Goal: Navigation & Orientation: Find specific page/section

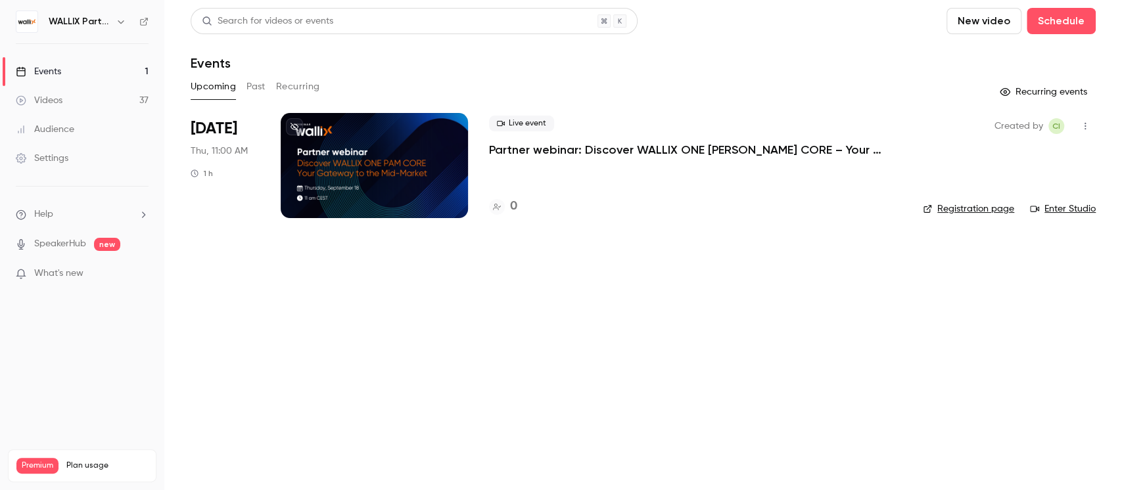
click at [122, 22] on icon "button" at bounding box center [121, 21] width 6 height 3
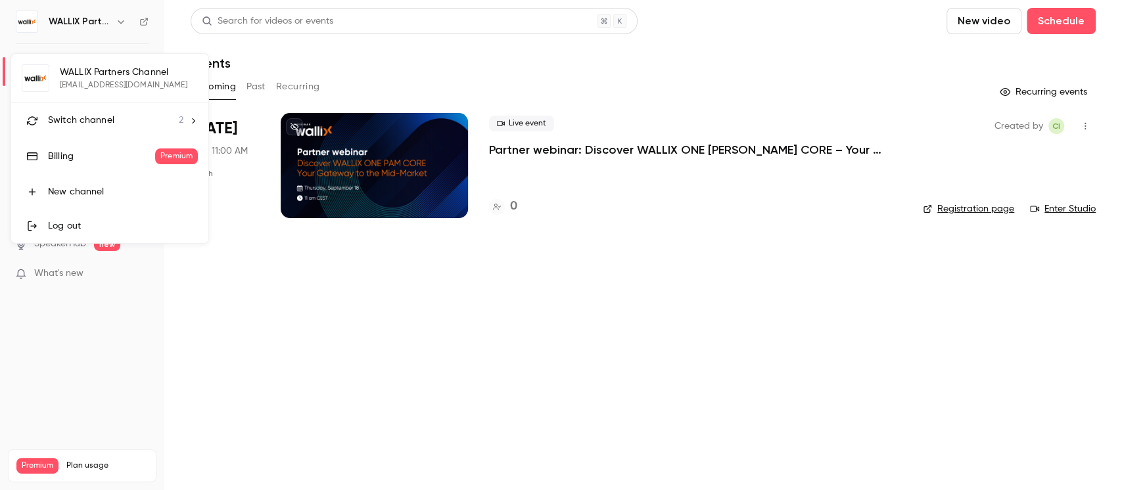
click at [93, 118] on span "Switch channel" at bounding box center [81, 121] width 66 height 14
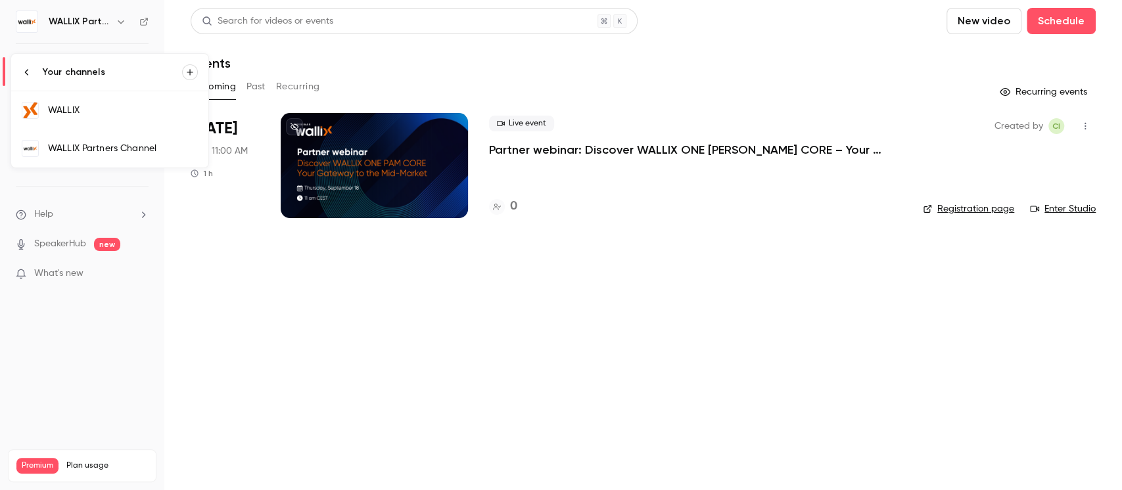
click at [94, 110] on div "WALLIX" at bounding box center [123, 110] width 150 height 13
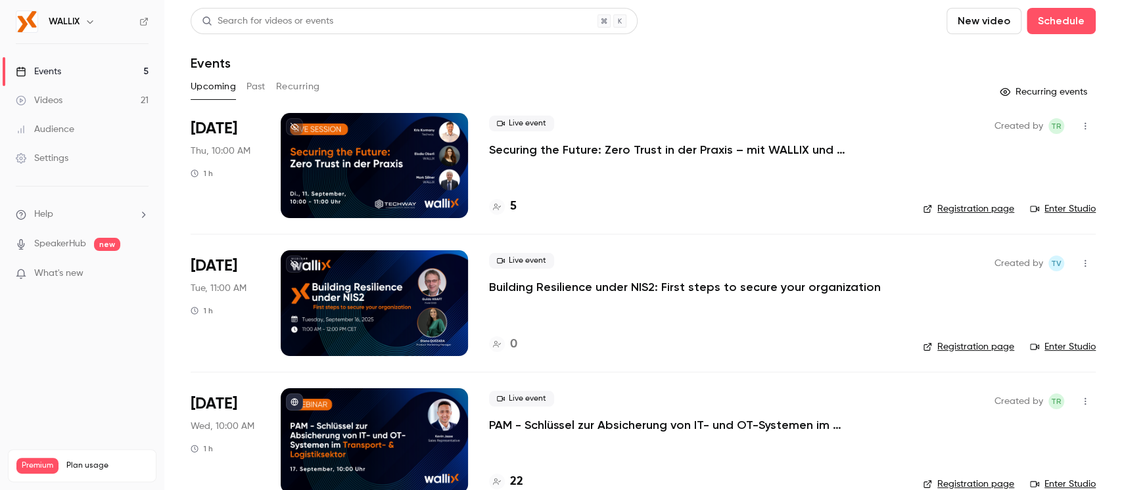
click at [85, 22] on icon "button" at bounding box center [90, 21] width 11 height 11
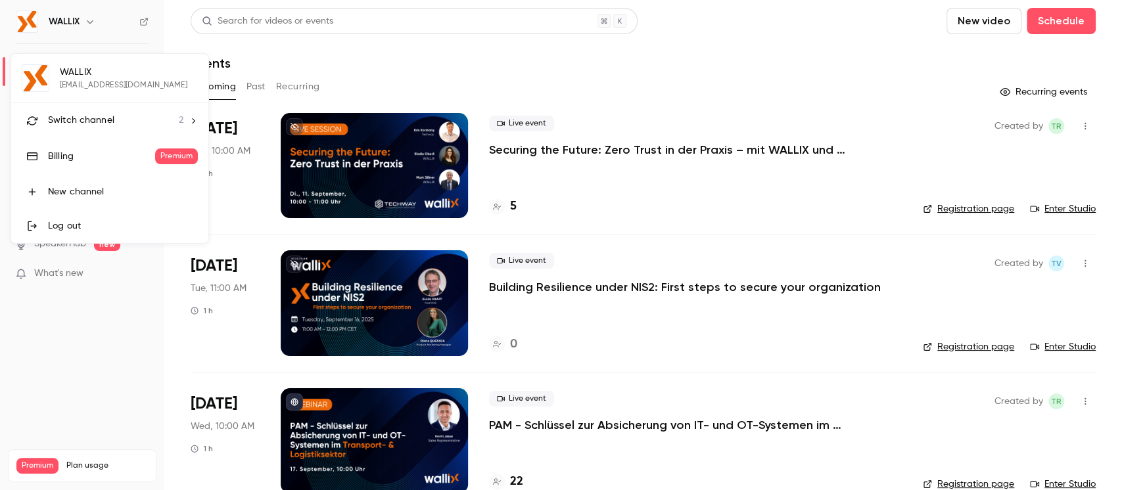
click at [87, 117] on span "Switch channel" at bounding box center [81, 121] width 66 height 14
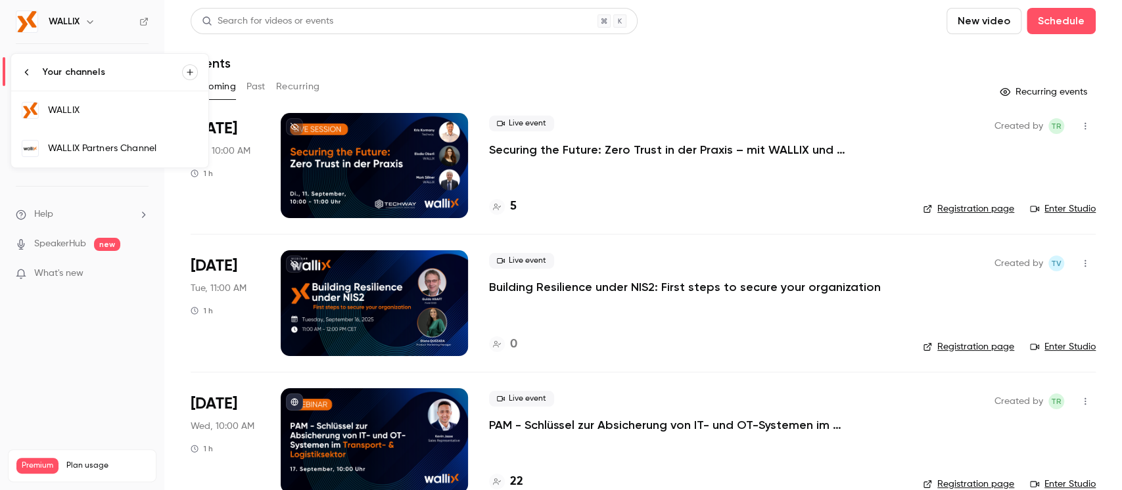
click at [85, 145] on div "WALLIX Partners Channel" at bounding box center [123, 148] width 150 height 13
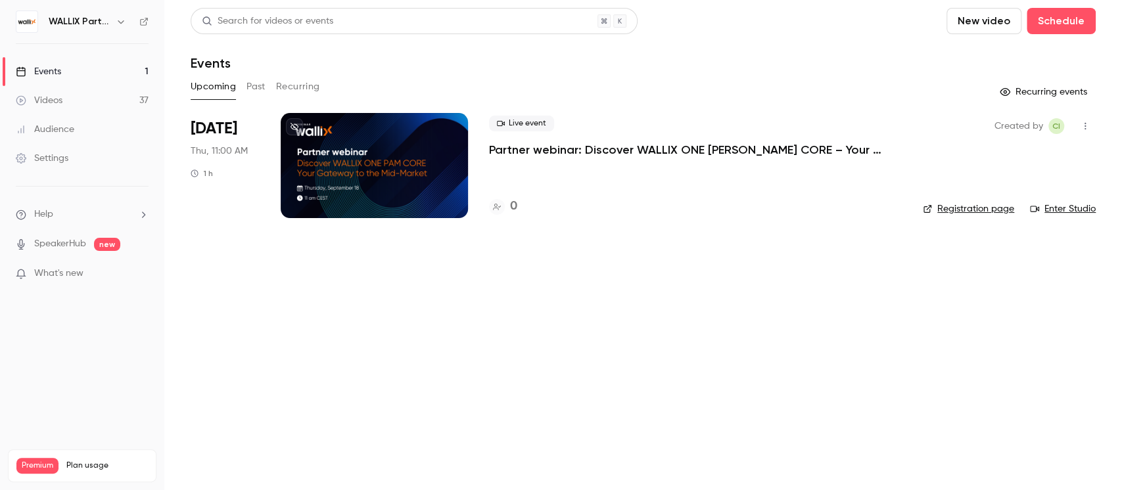
click at [124, 22] on icon "button" at bounding box center [121, 21] width 11 height 11
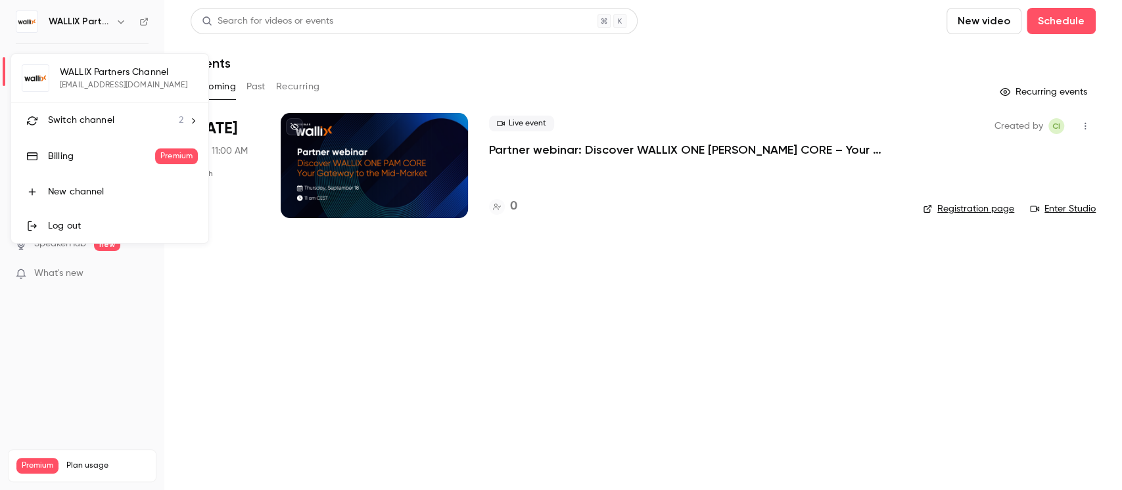
click at [90, 120] on span "Switch channel" at bounding box center [81, 121] width 66 height 14
